Goal: Find specific page/section

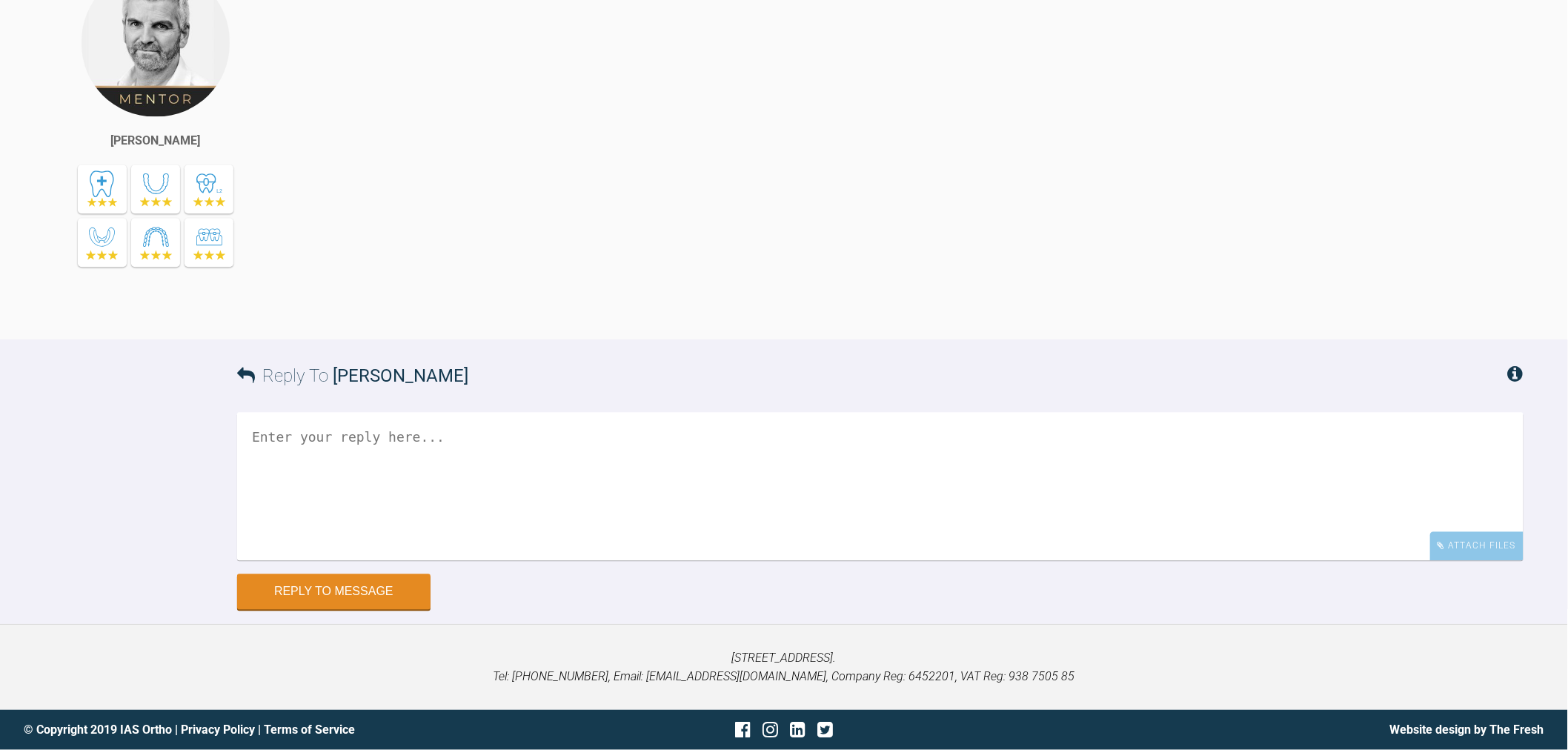
drag, startPoint x: 0, startPoint y: 0, endPoint x: 1185, endPoint y: 784, distance: 1420.9
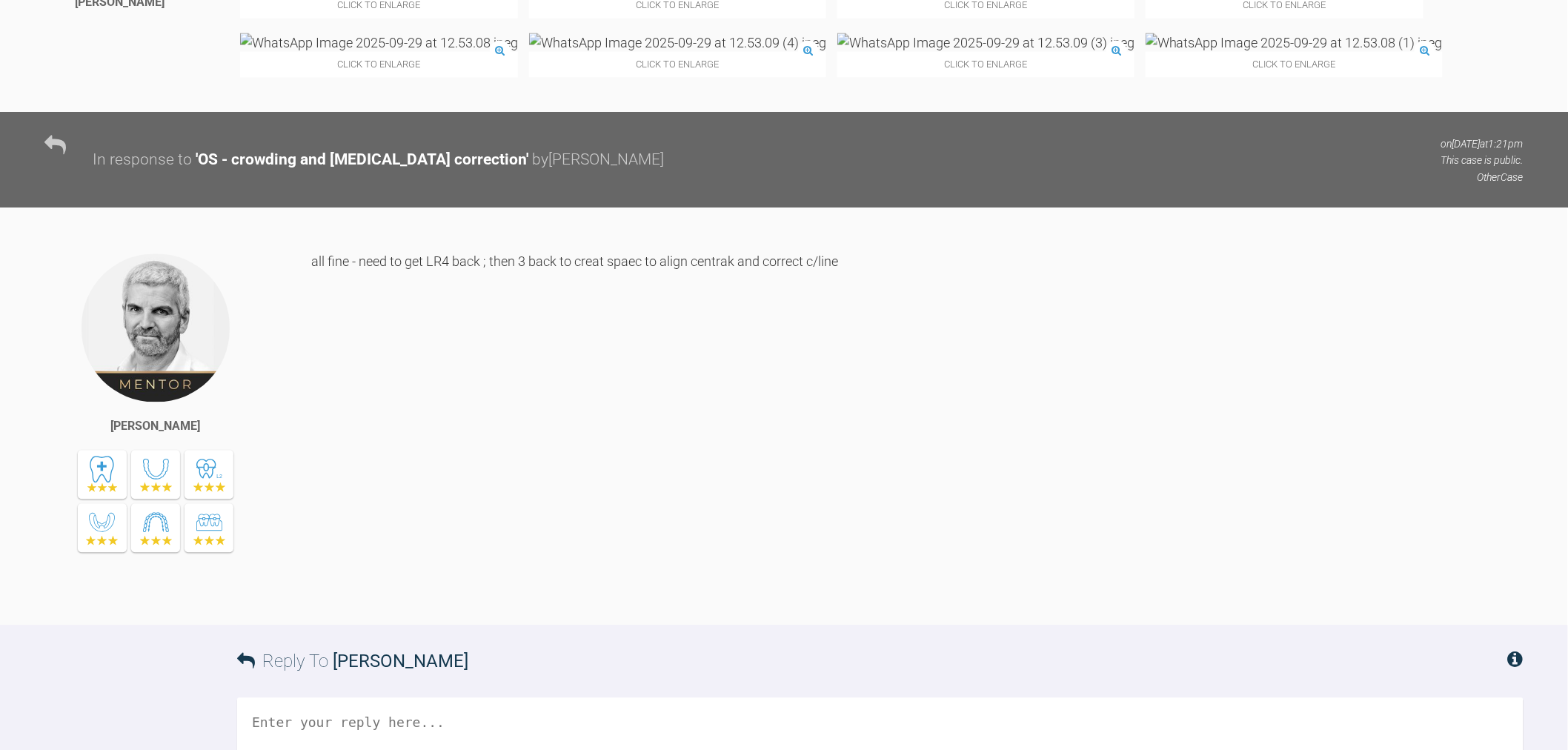
scroll to position [8174, 0]
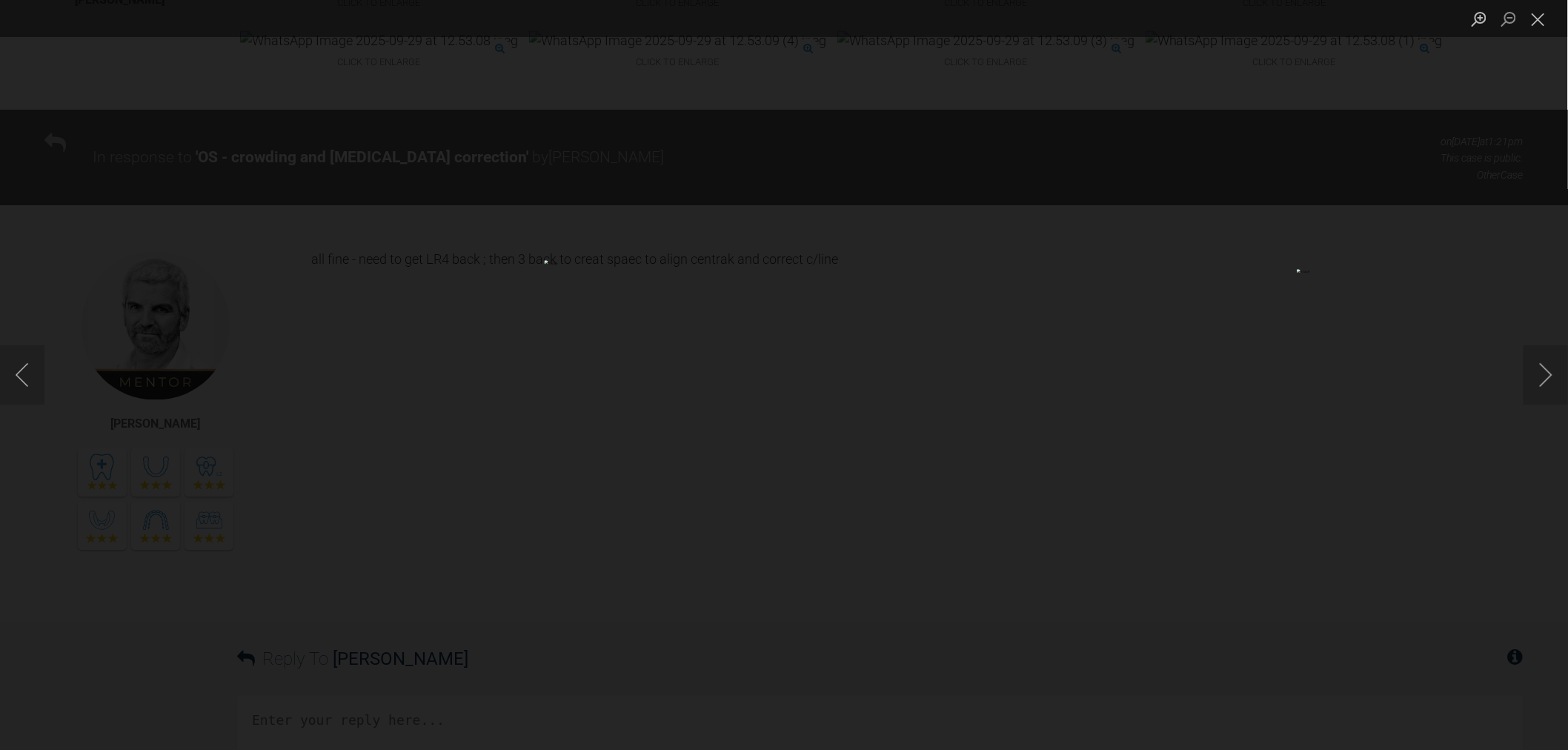
click at [908, 613] on div "Lightbox" at bounding box center [784, 375] width 1568 height 750
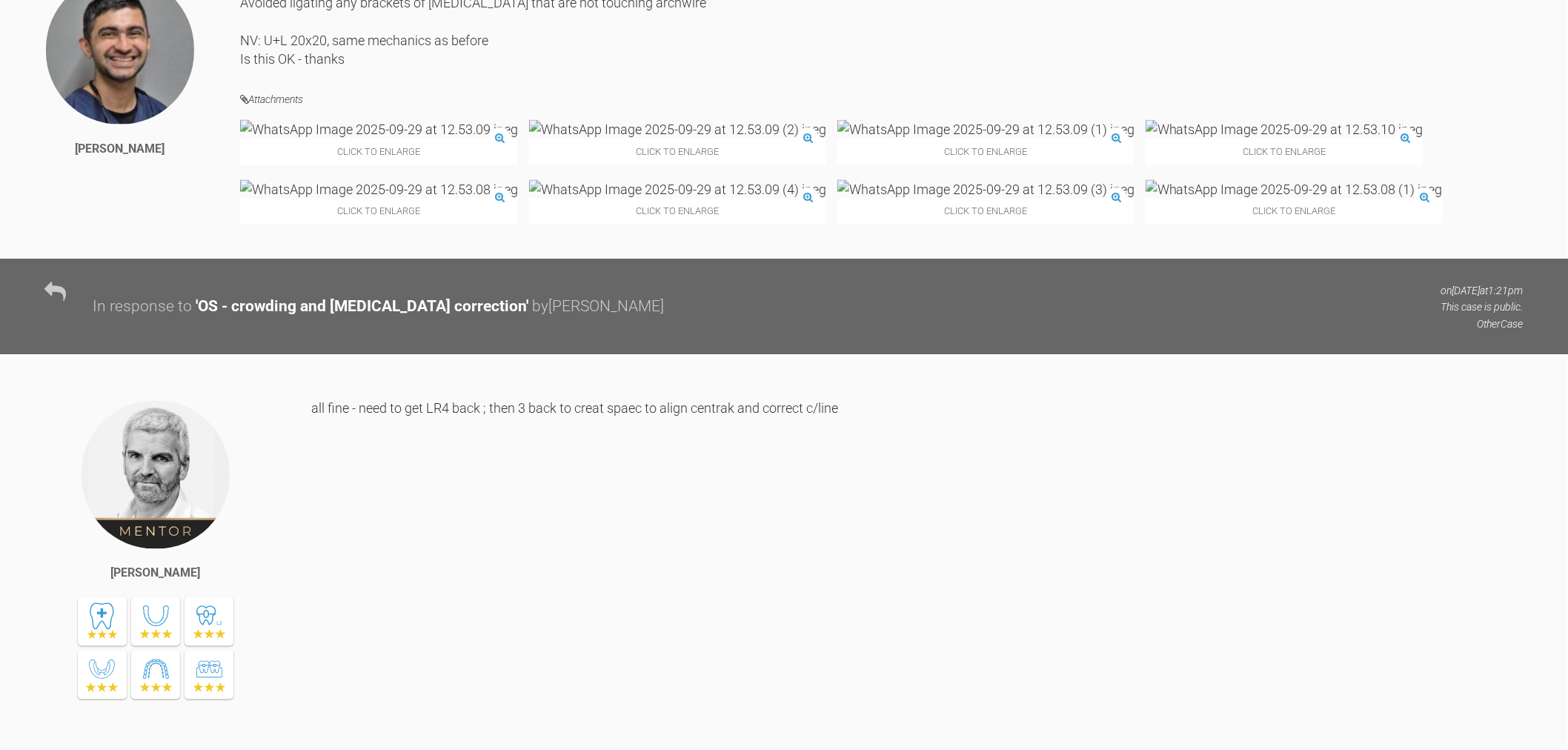
scroll to position [8010, 0]
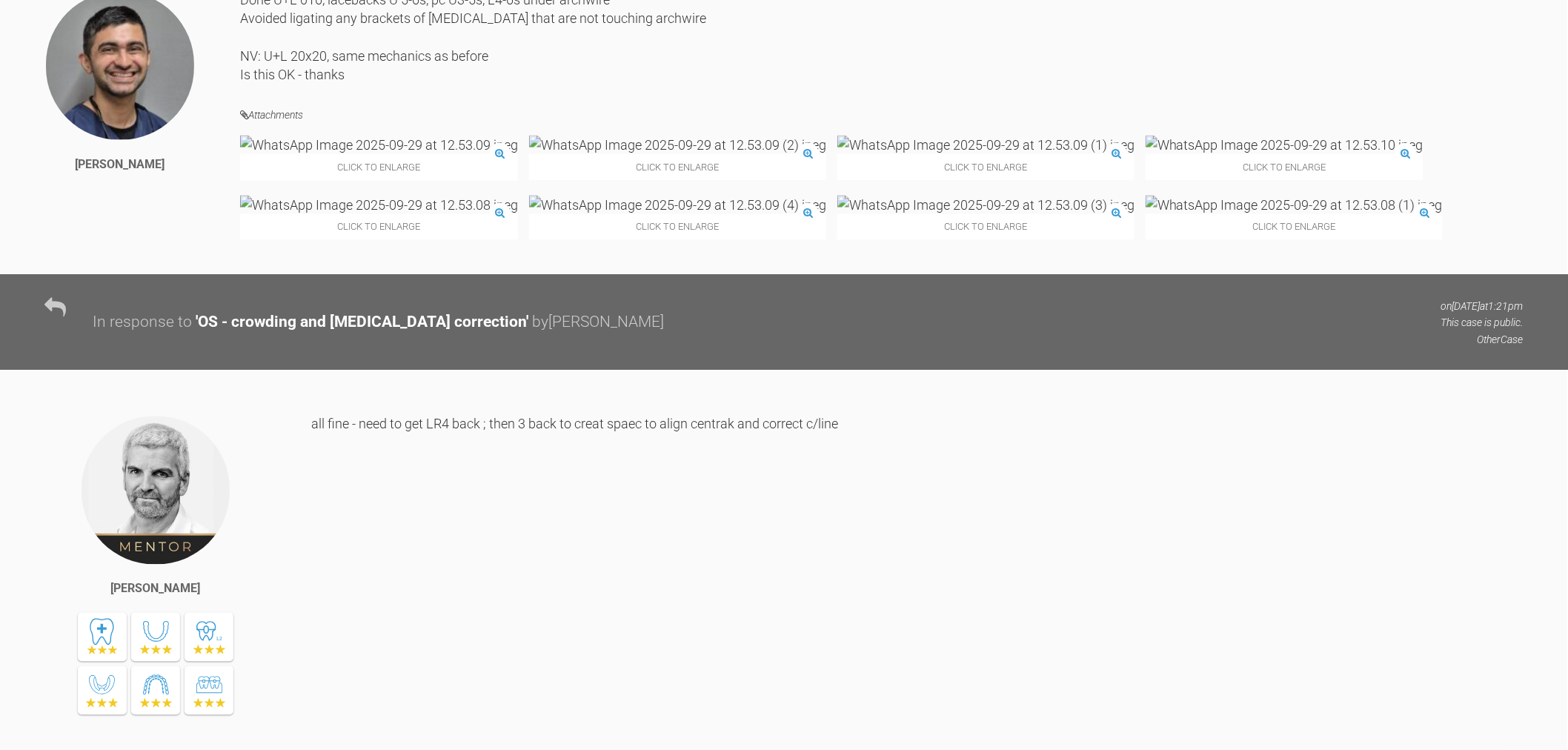
click at [1146, 154] on img at bounding box center [1285, 145] width 278 height 18
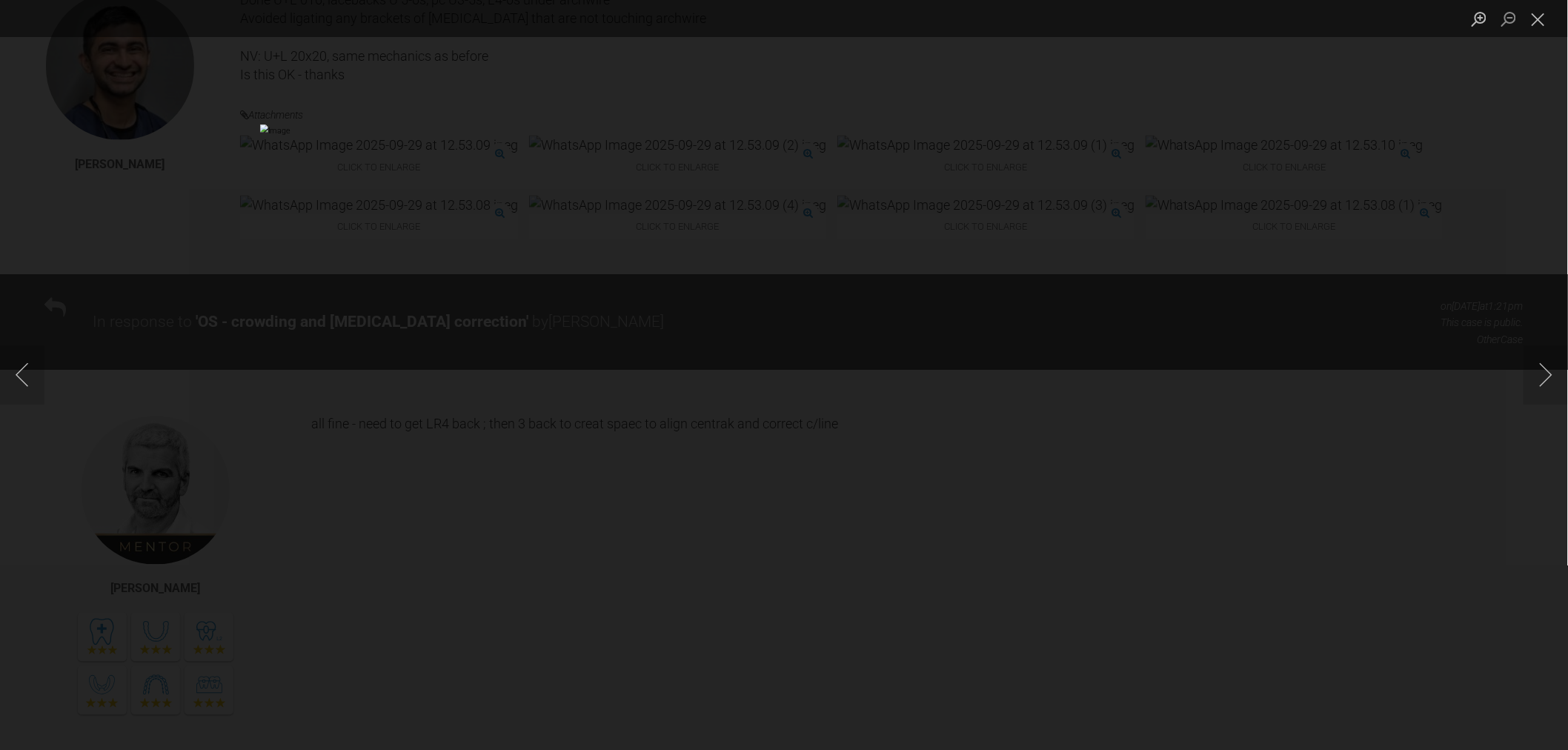
click at [1285, 517] on img "Lightbox" at bounding box center [784, 375] width 1048 height 501
click at [1362, 431] on div "Lightbox" at bounding box center [784, 375] width 1568 height 750
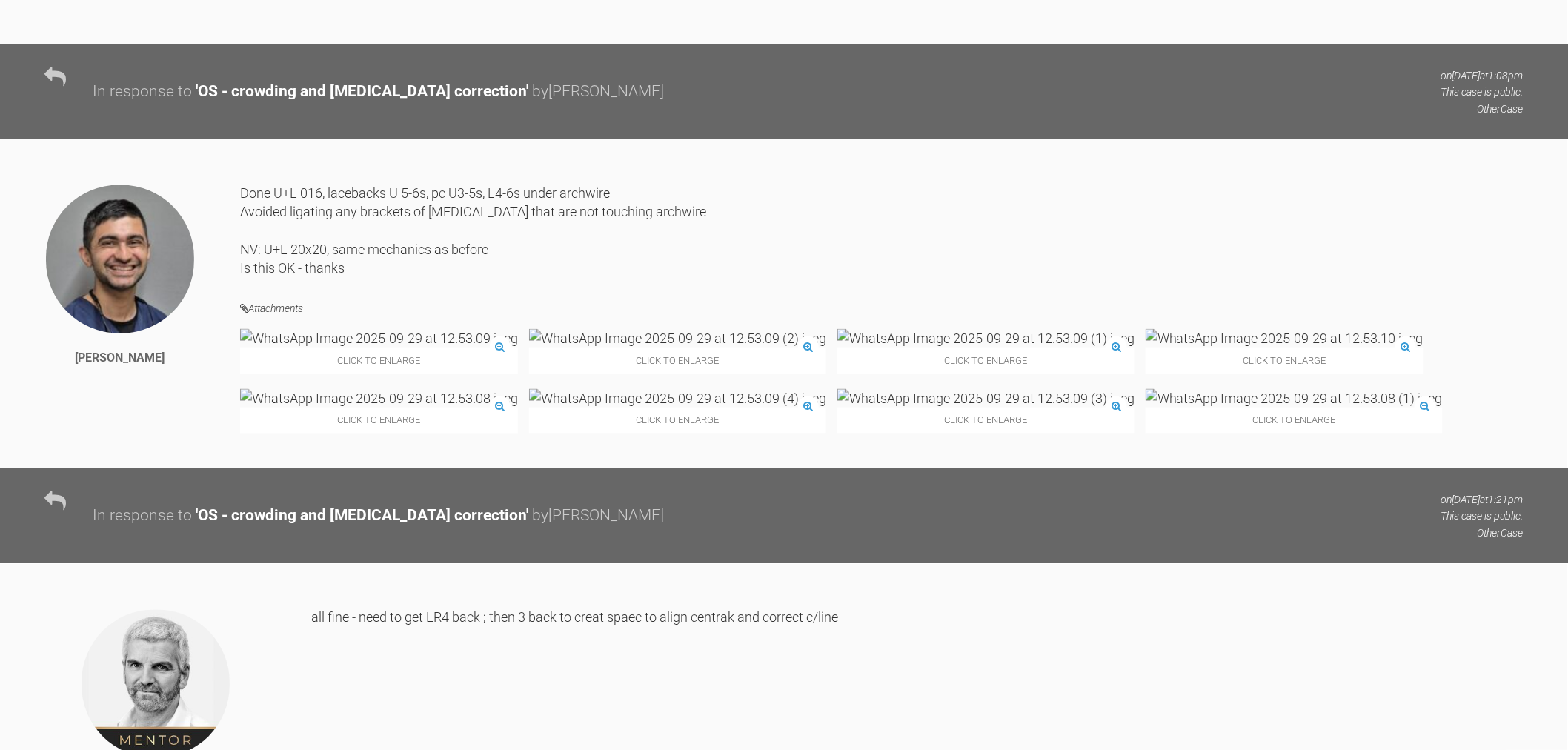
scroll to position [7846, 0]
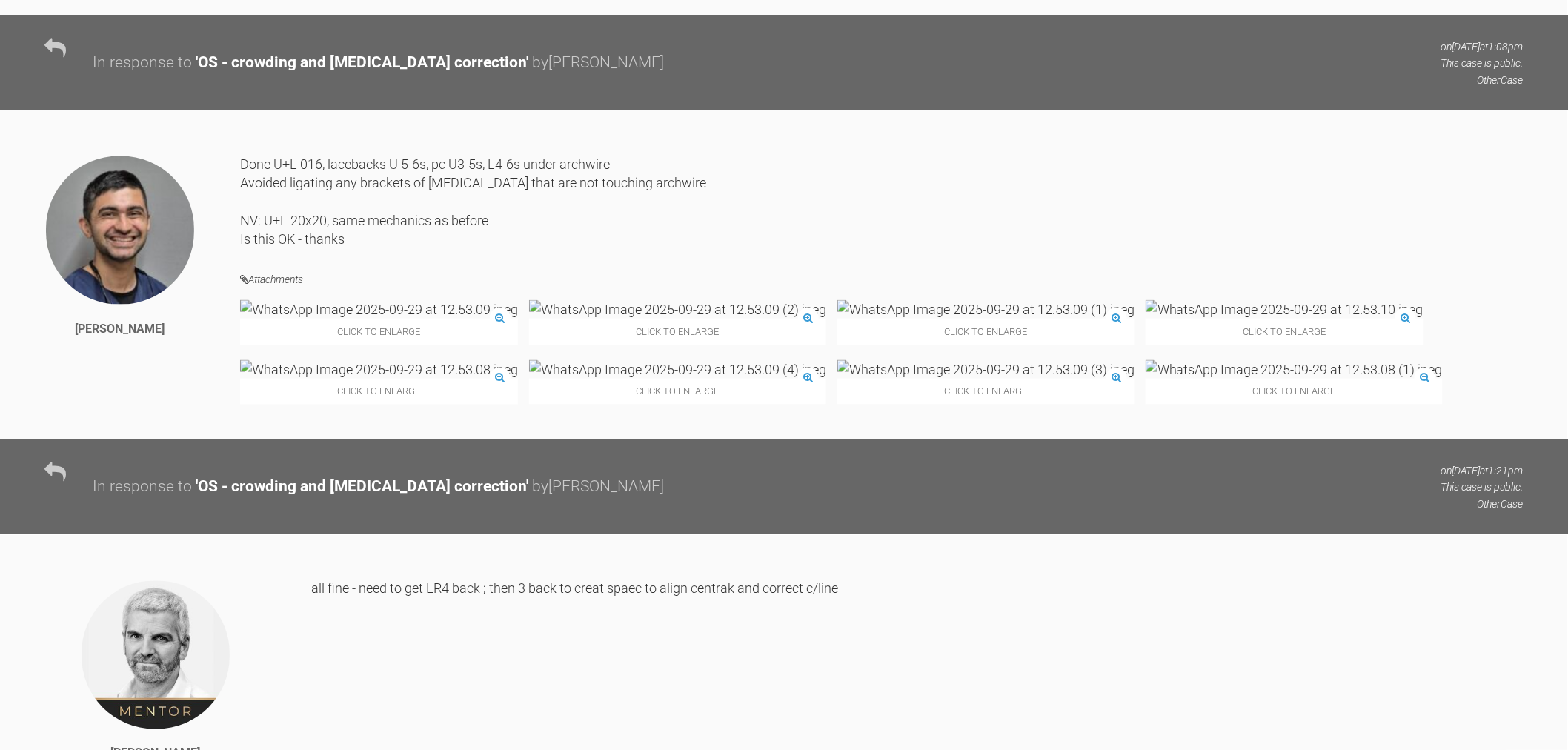
click at [1393, 378] on img at bounding box center [1294, 369] width 297 height 18
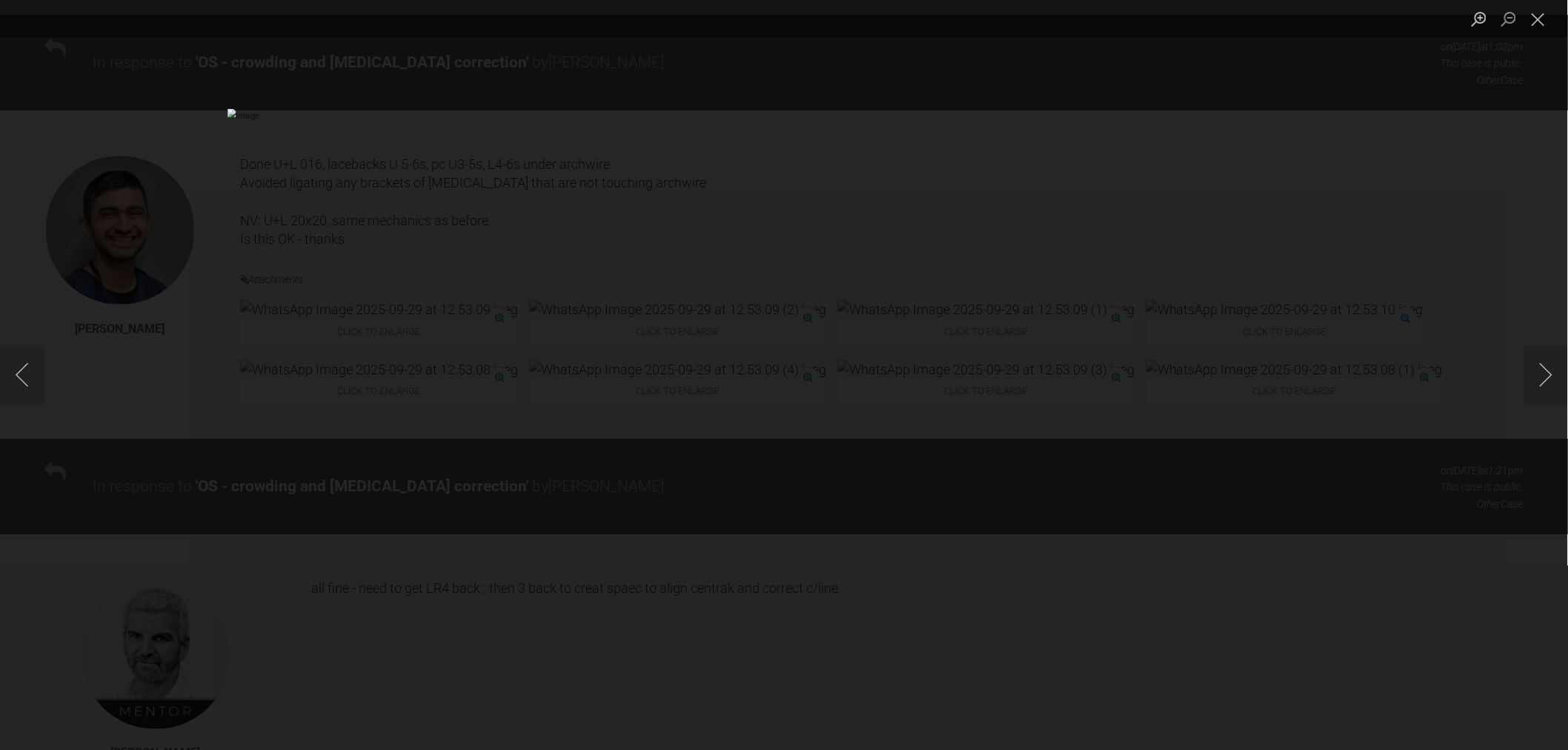
click at [1393, 492] on div "Lightbox" at bounding box center [784, 375] width 1568 height 750
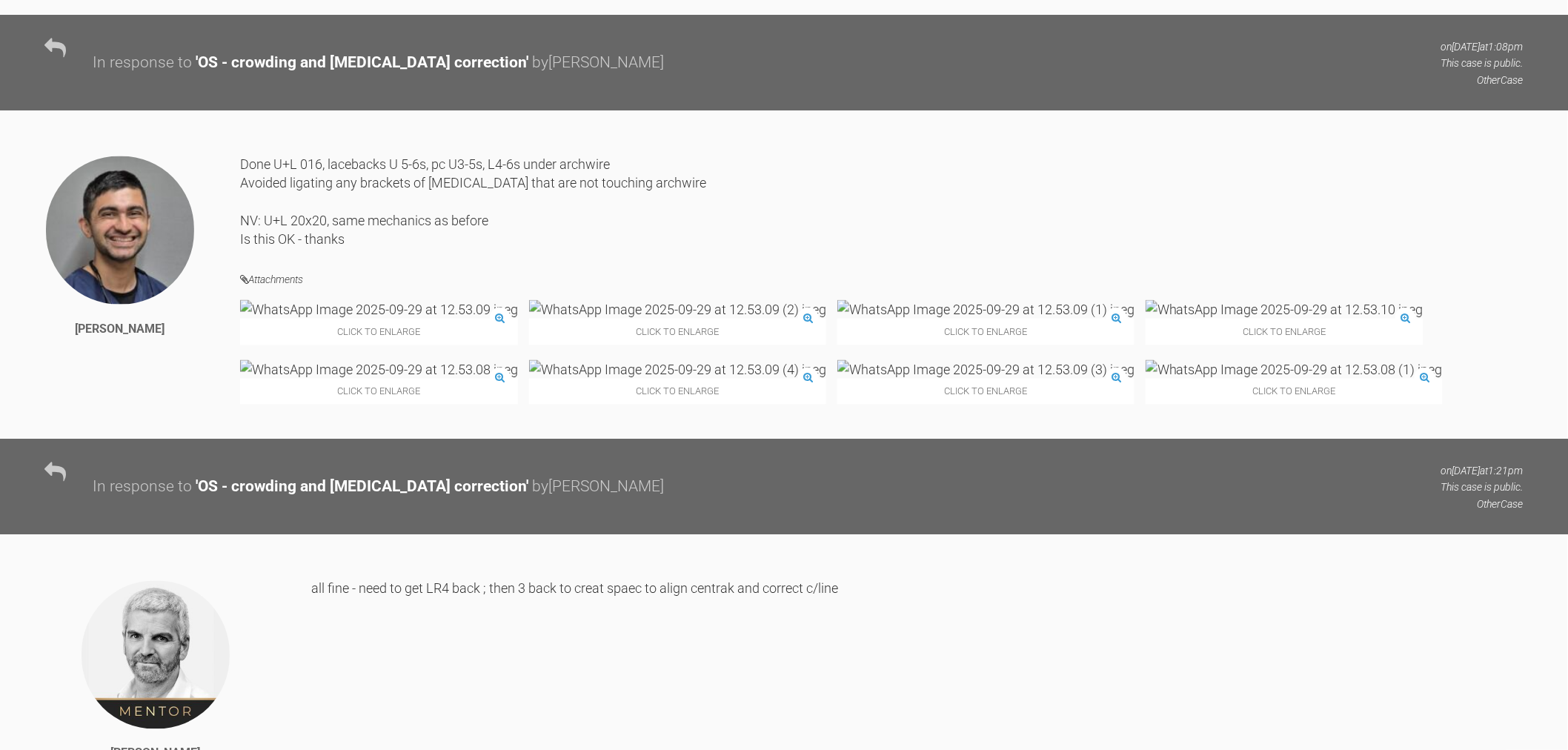
click at [518, 378] on img at bounding box center [379, 369] width 278 height 18
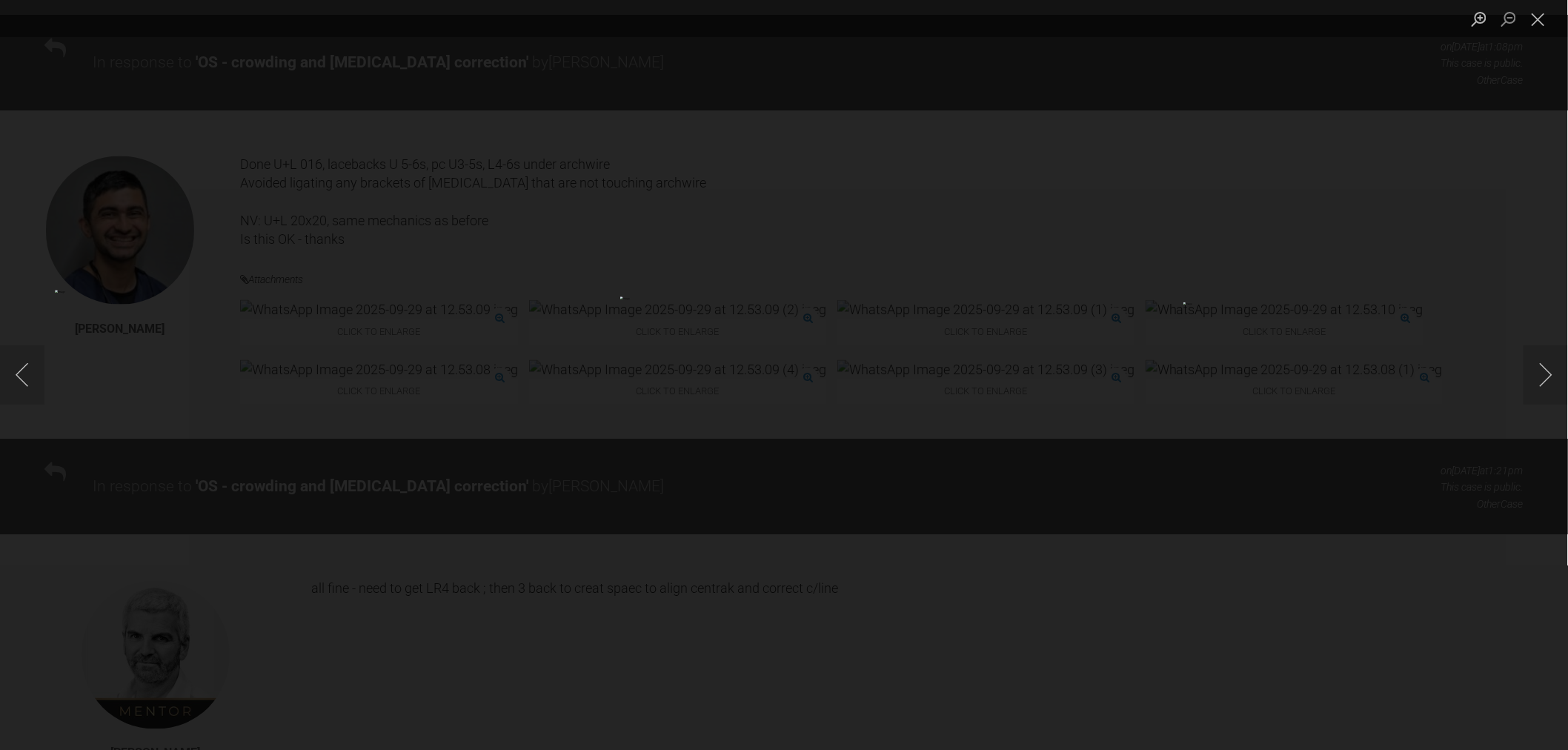
click at [1016, 449] on div "Lightbox" at bounding box center [784, 375] width 1568 height 750
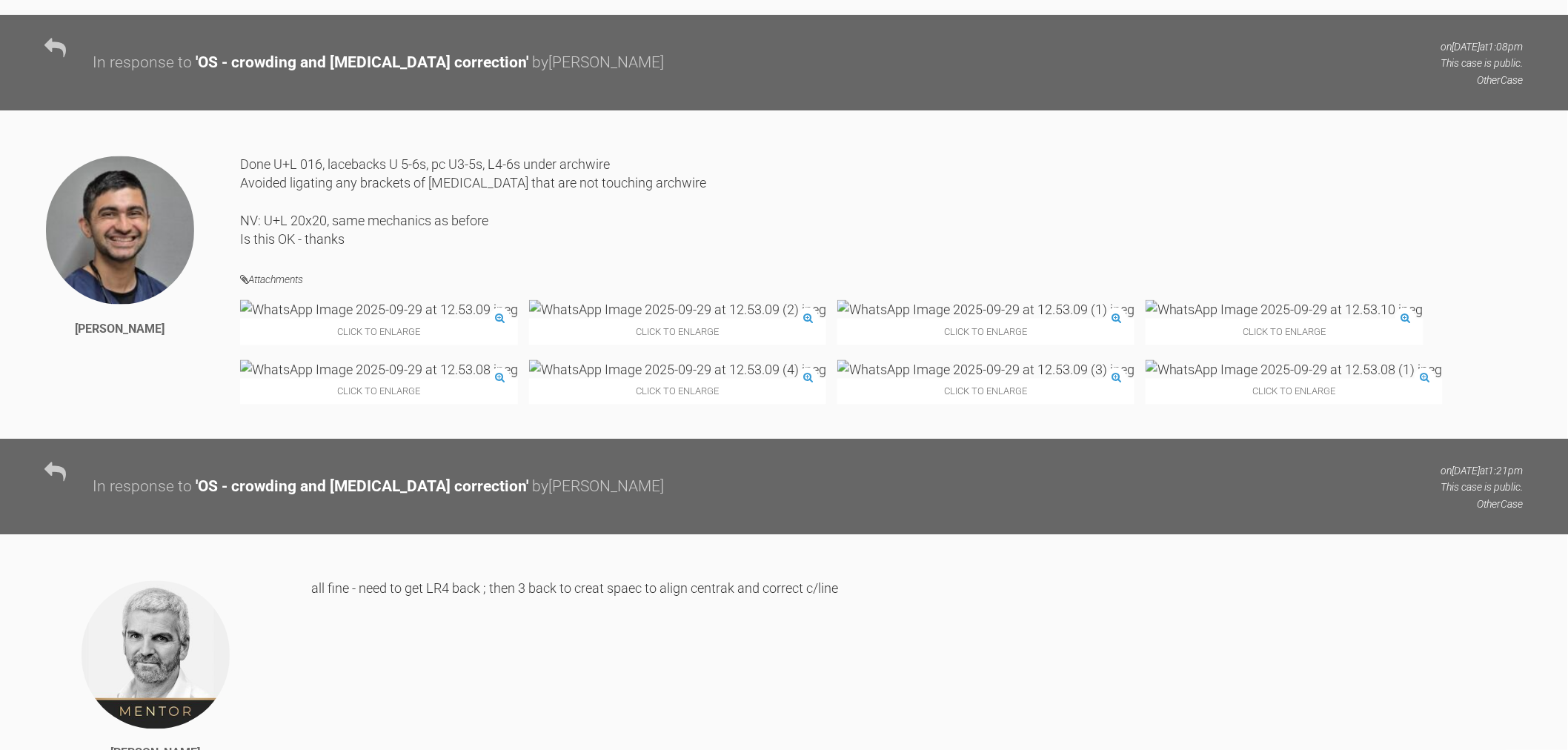
click at [827, 378] on img at bounding box center [677, 369] width 297 height 18
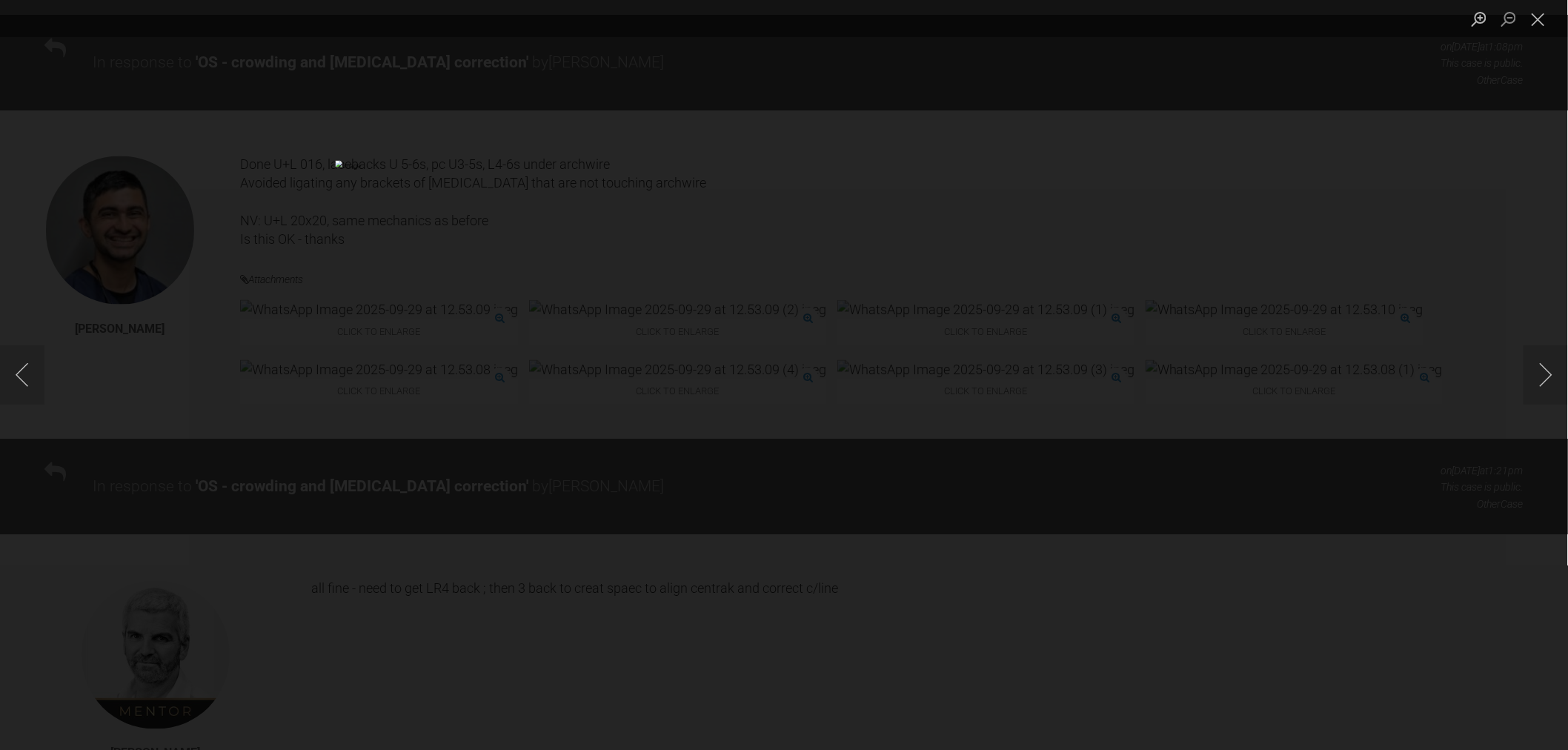
click at [1204, 479] on div "Lightbox" at bounding box center [784, 375] width 1568 height 750
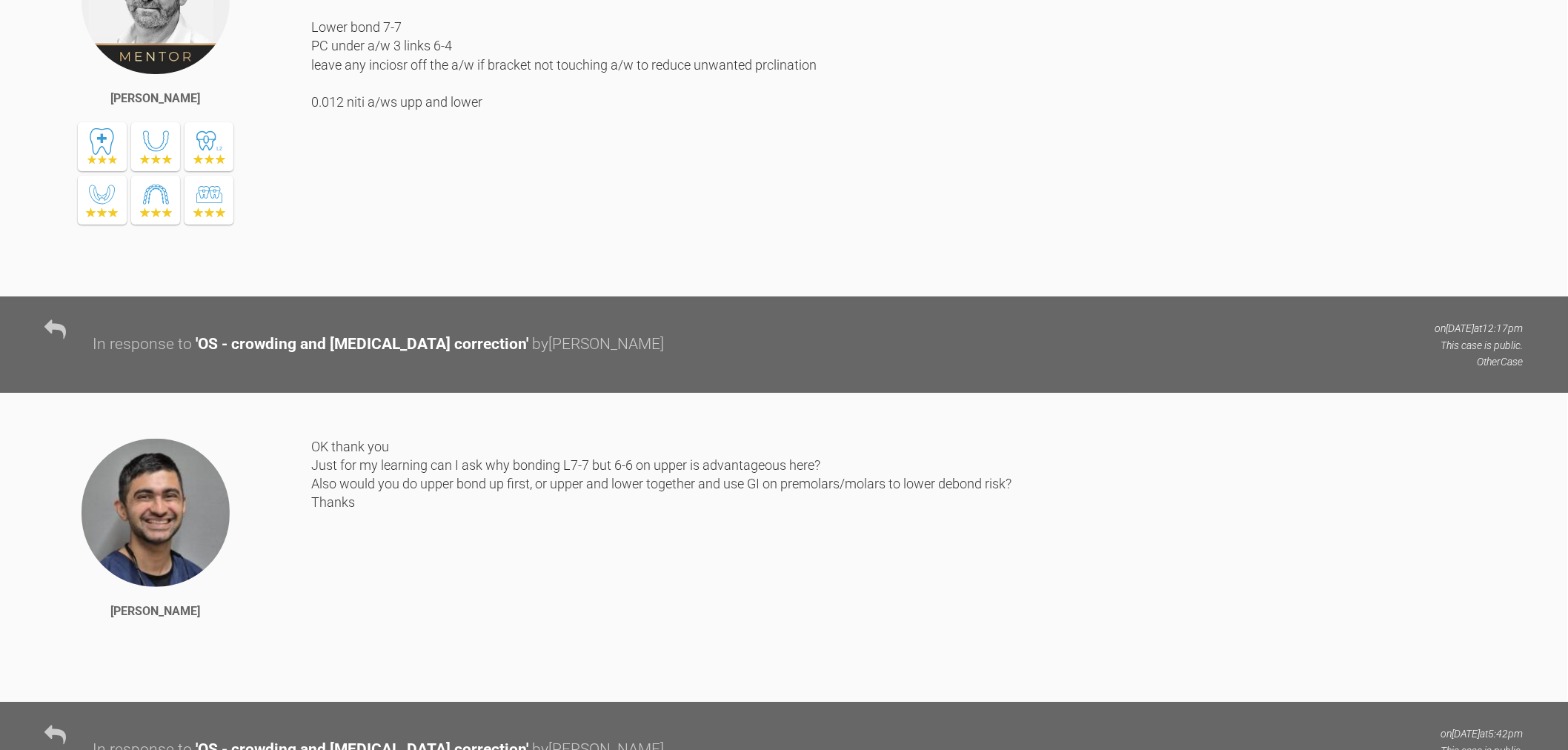
scroll to position [4389, 0]
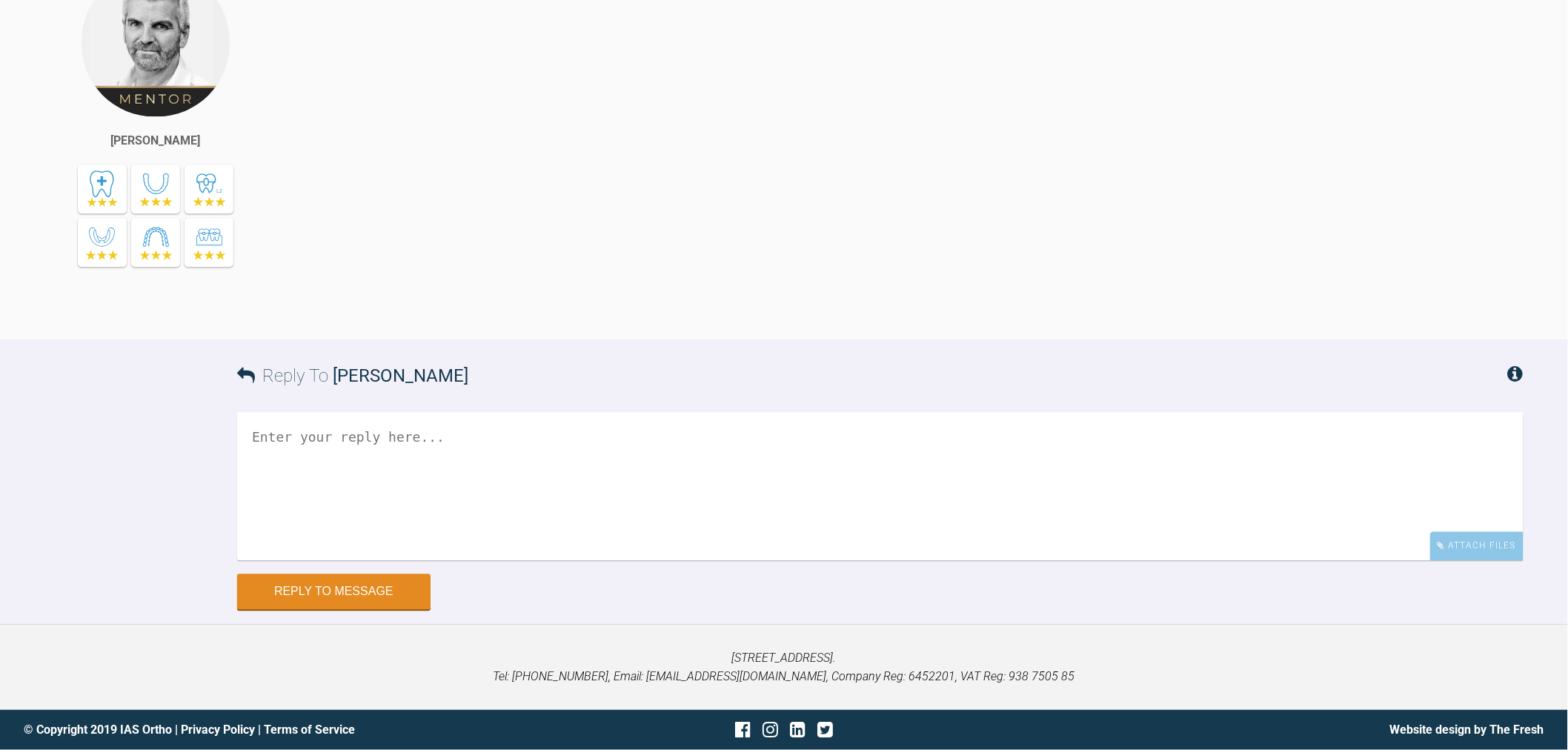
drag, startPoint x: 821, startPoint y: 328, endPoint x: 1053, endPoint y: 788, distance: 515.2
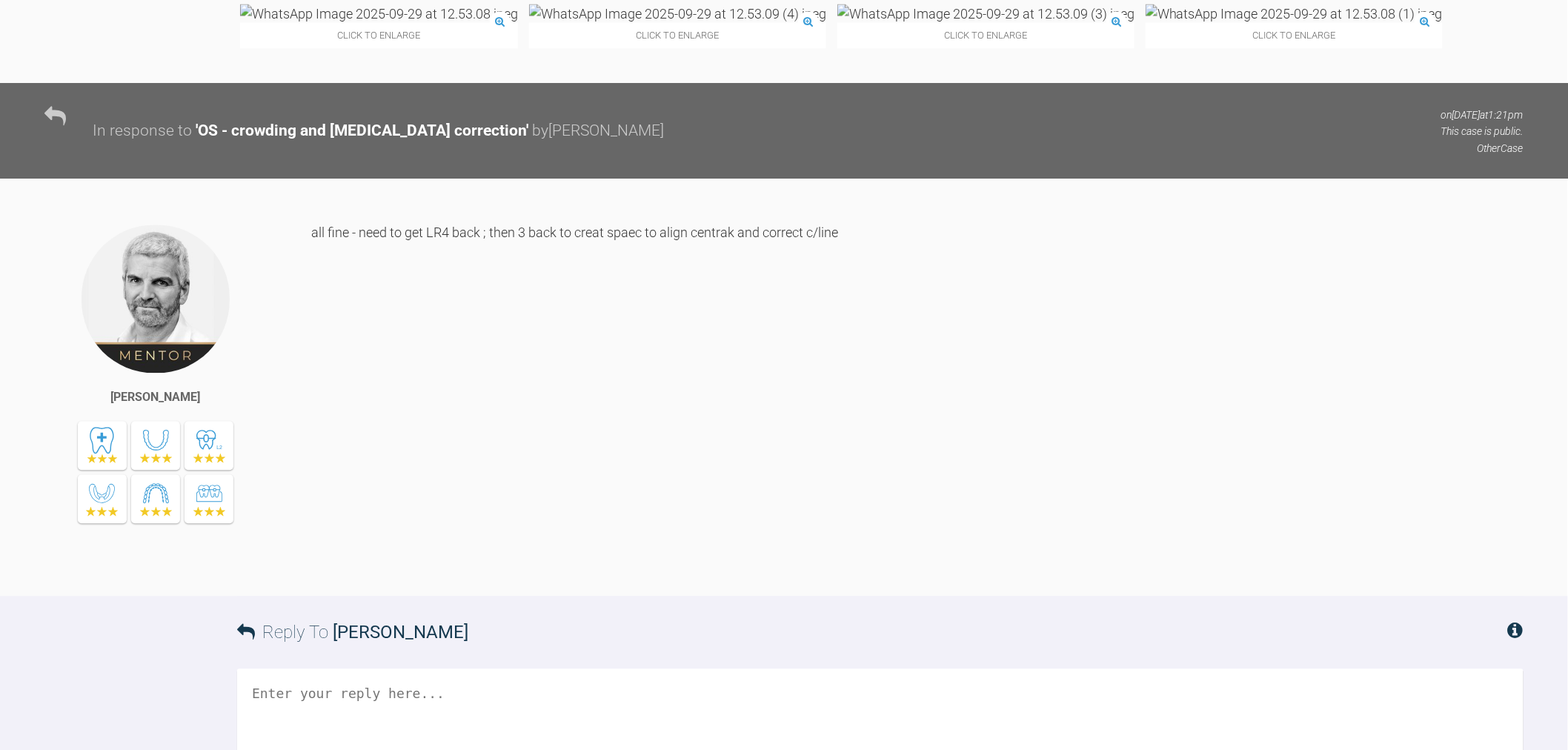
scroll to position [8174, 0]
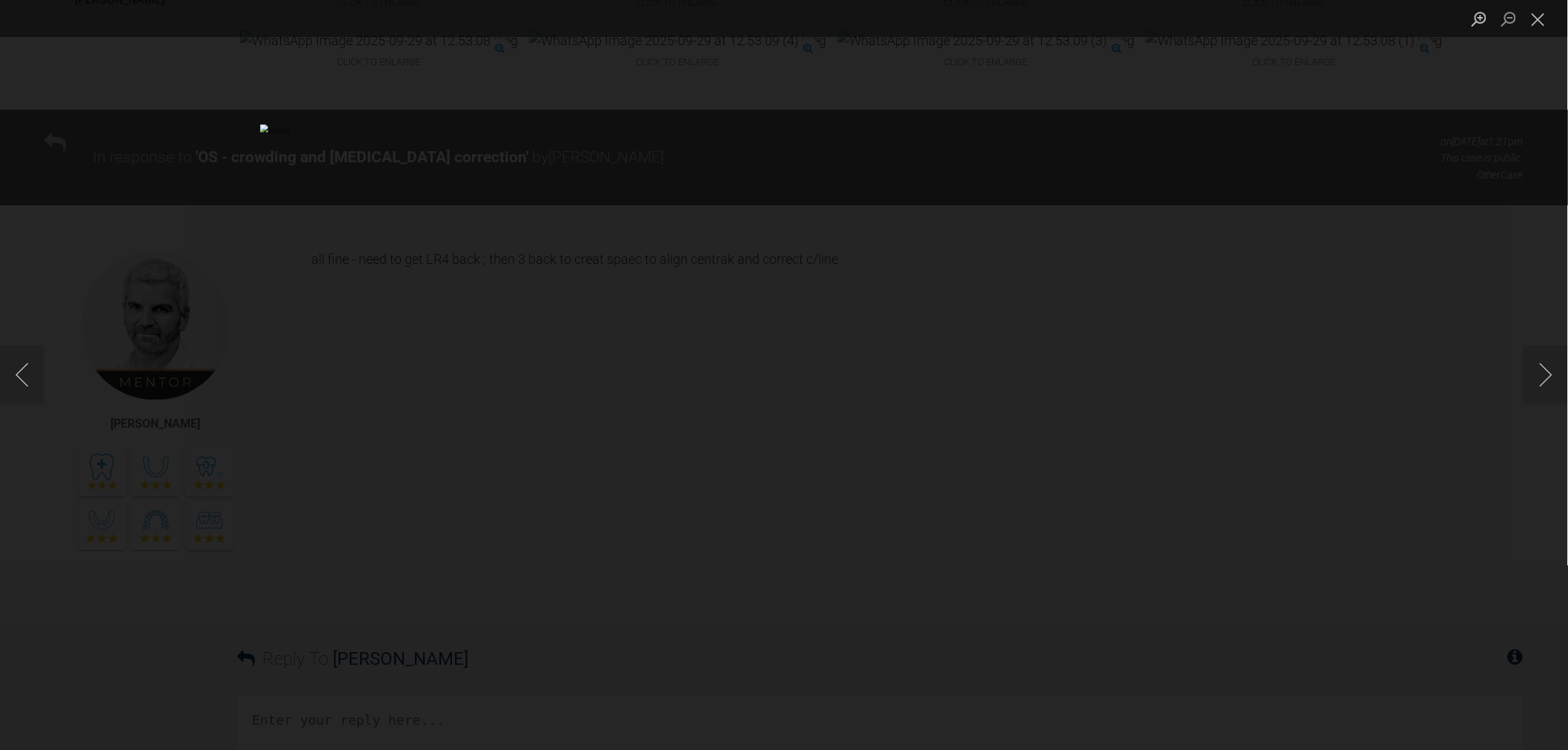
click at [1359, 468] on div "Lightbox" at bounding box center [784, 375] width 1568 height 750
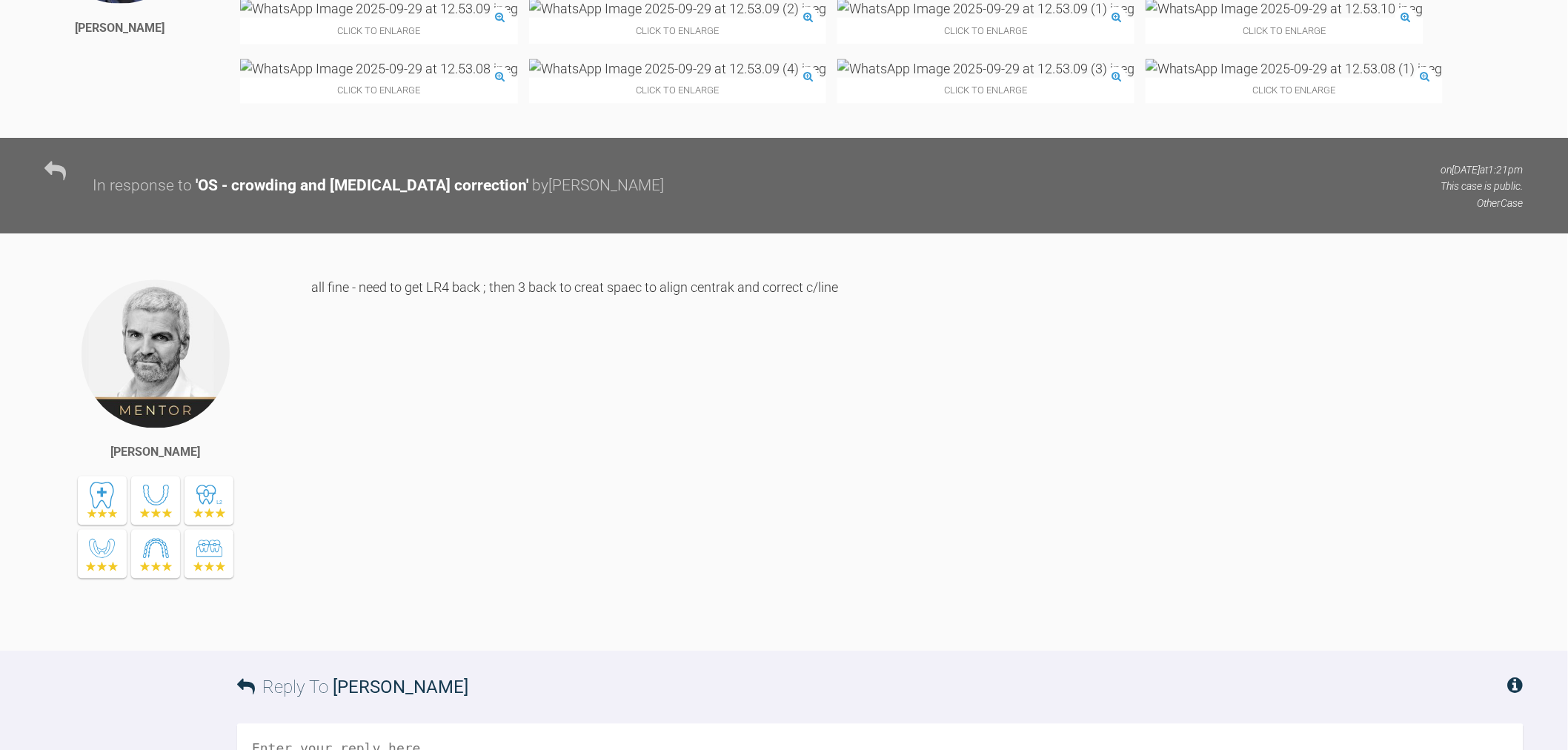
scroll to position [7763, 0]
